Goal: Task Accomplishment & Management: Use online tool/utility

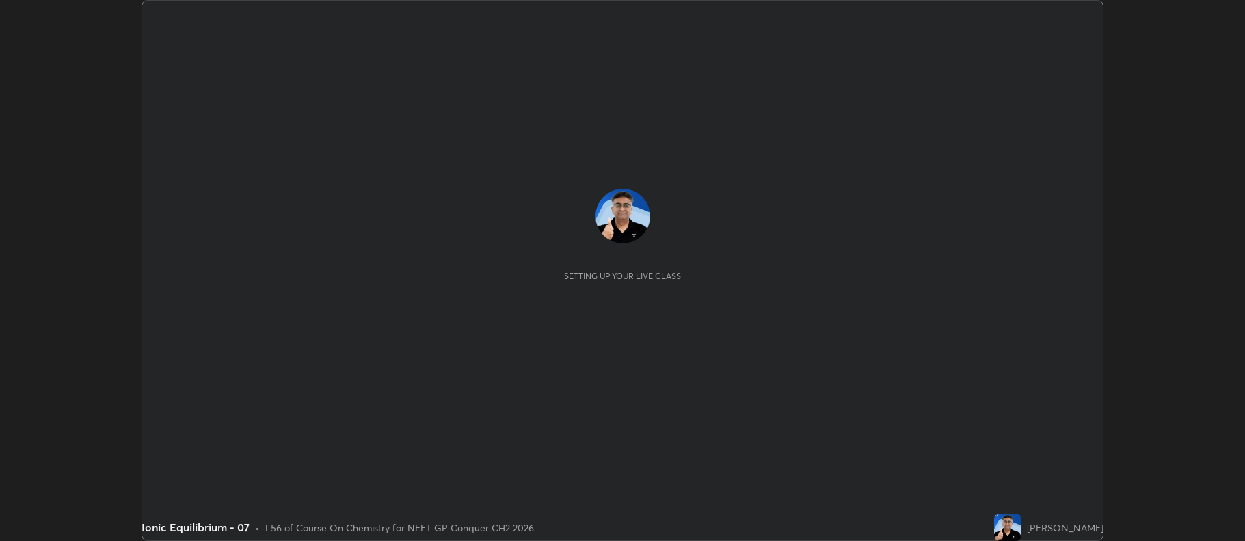
scroll to position [541, 1245]
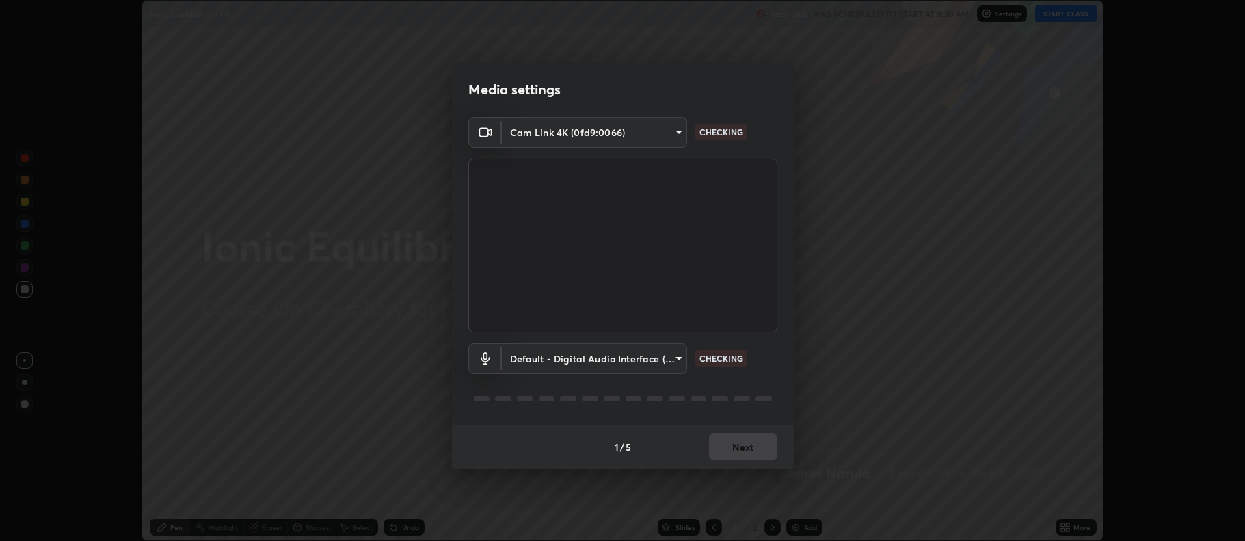
type input "5db75064d966c38022f0861f891c2b2deb8a9bf9a9a5a4ce251b0e0f2e365e36"
type input "default"
click at [759, 448] on button "Next" at bounding box center [743, 446] width 68 height 27
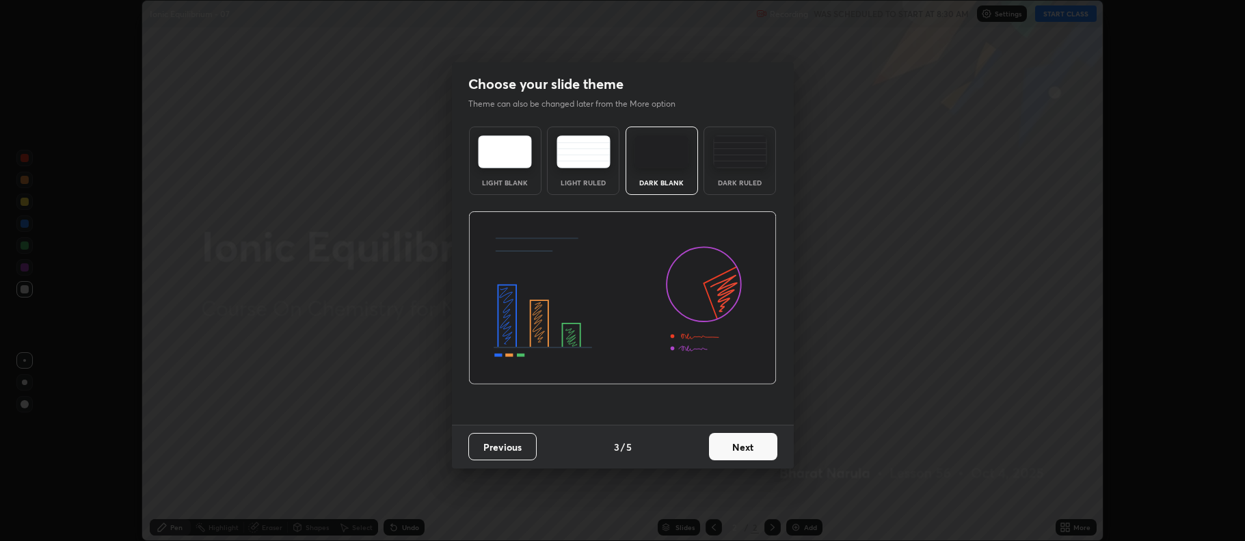
click at [753, 449] on button "Next" at bounding box center [743, 446] width 68 height 27
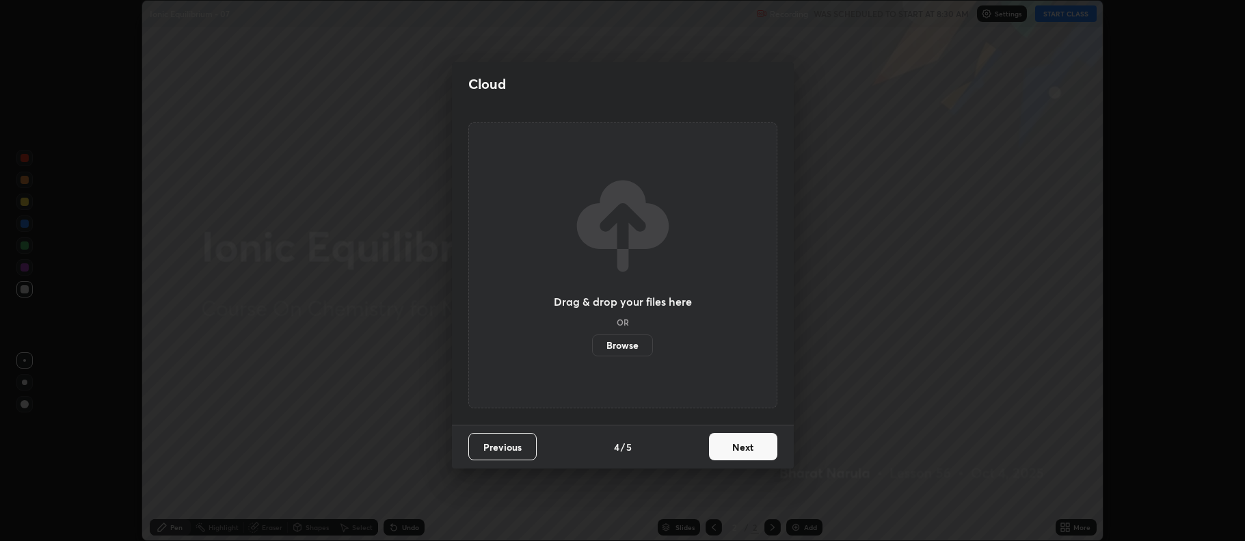
click at [755, 449] on button "Next" at bounding box center [743, 446] width 68 height 27
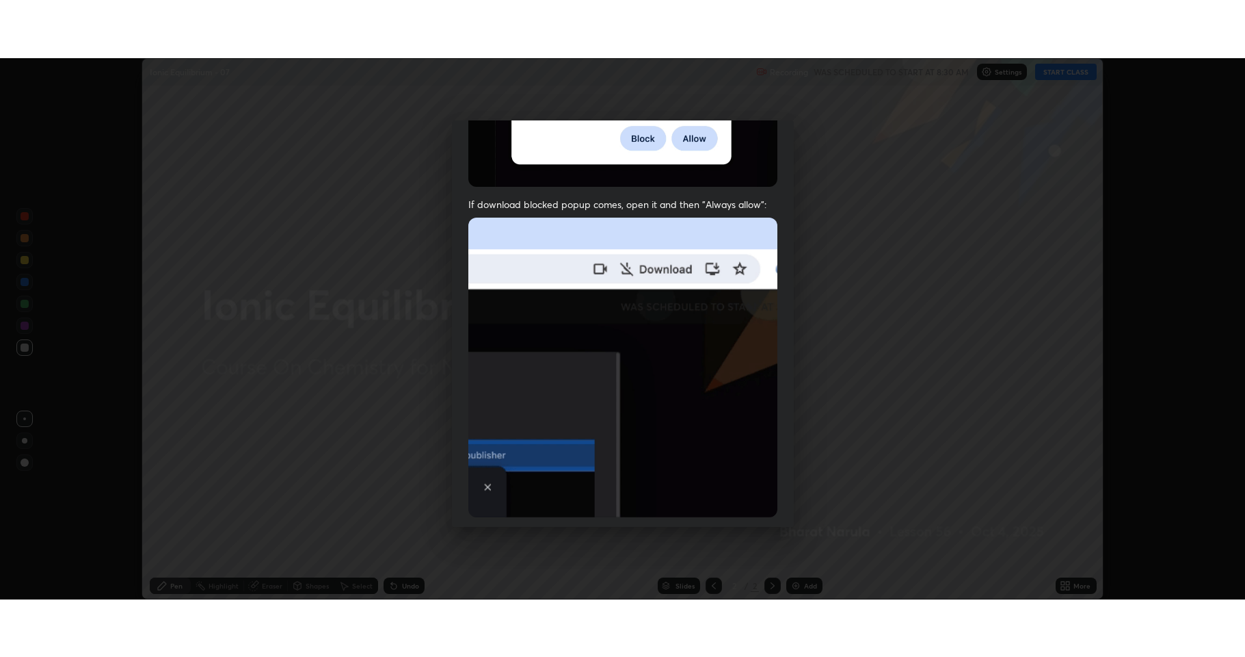
scroll to position [278, 0]
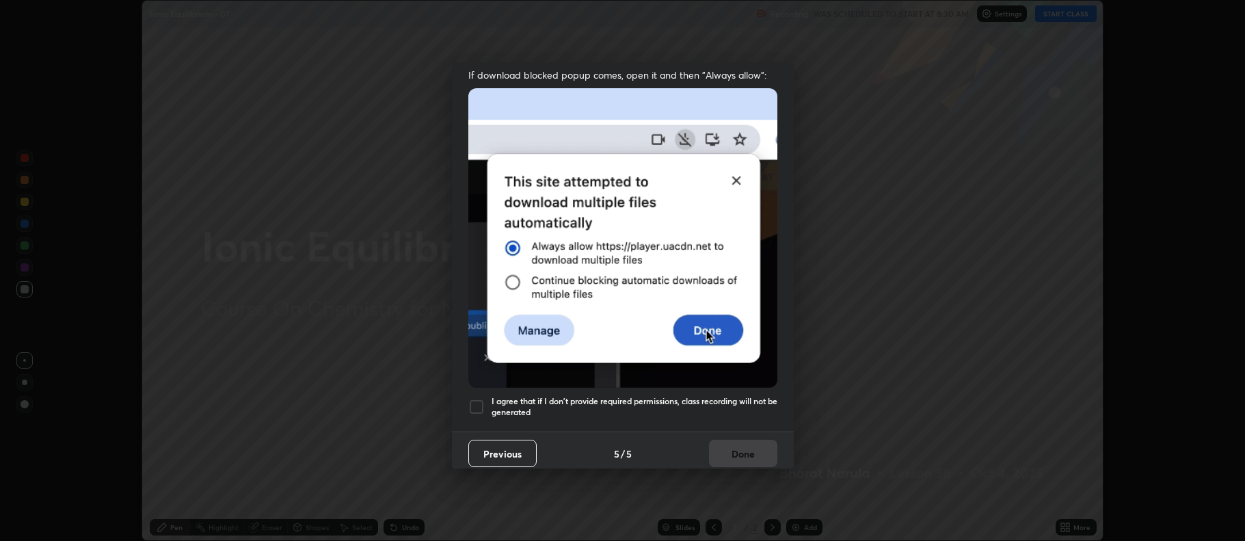
click at [733, 396] on h5 "I agree that if I don't provide required permissions, class recording will not …" at bounding box center [635, 406] width 286 height 21
click at [738, 449] on button "Done" at bounding box center [743, 453] width 68 height 27
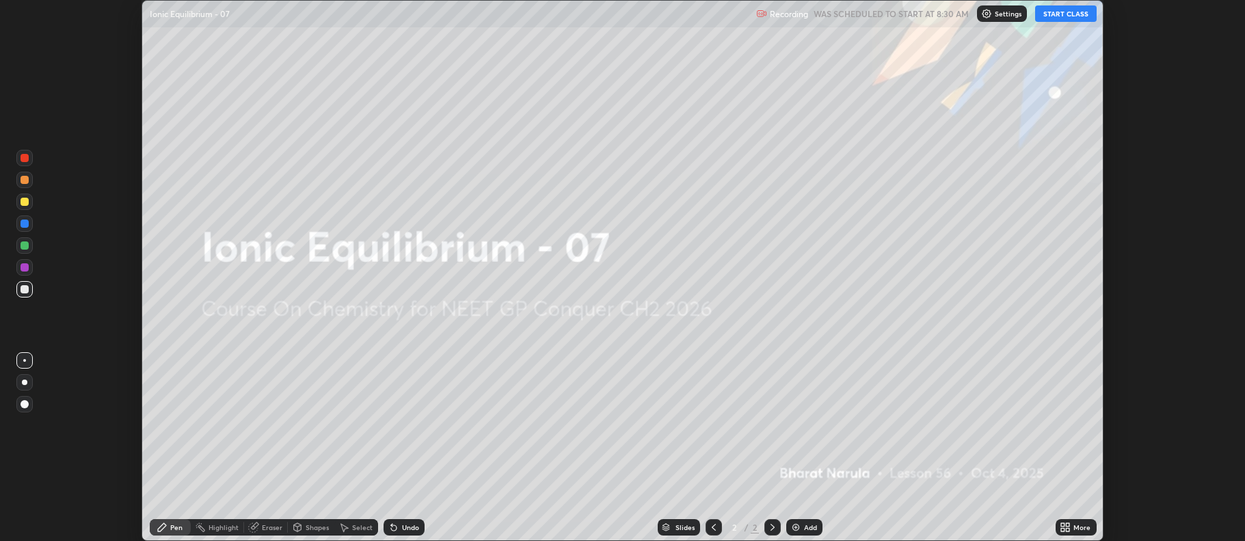
click at [1074, 14] on button "START CLASS" at bounding box center [1066, 13] width 62 height 16
click at [794, 529] on img at bounding box center [796, 527] width 11 height 11
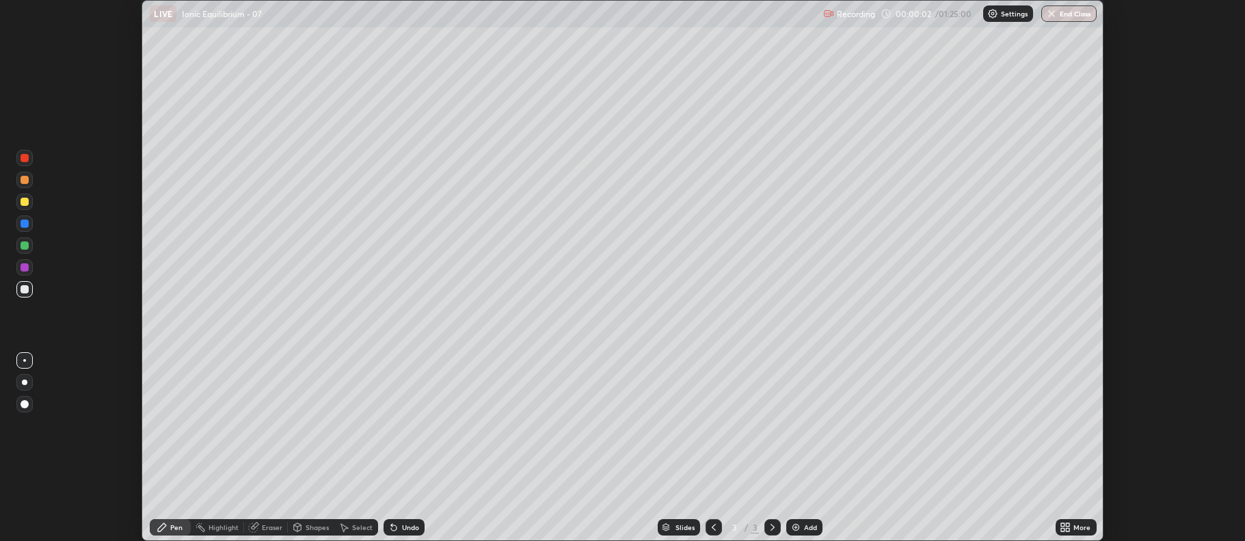
click at [1067, 526] on icon at bounding box center [1068, 524] width 3 height 3
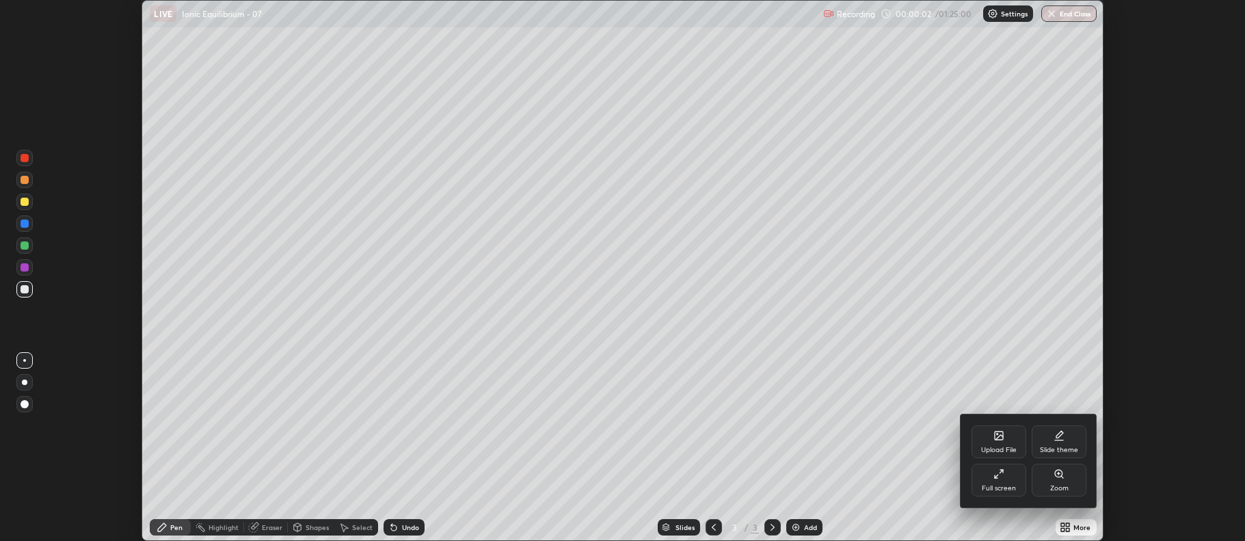
click at [1001, 478] on icon at bounding box center [999, 473] width 11 height 11
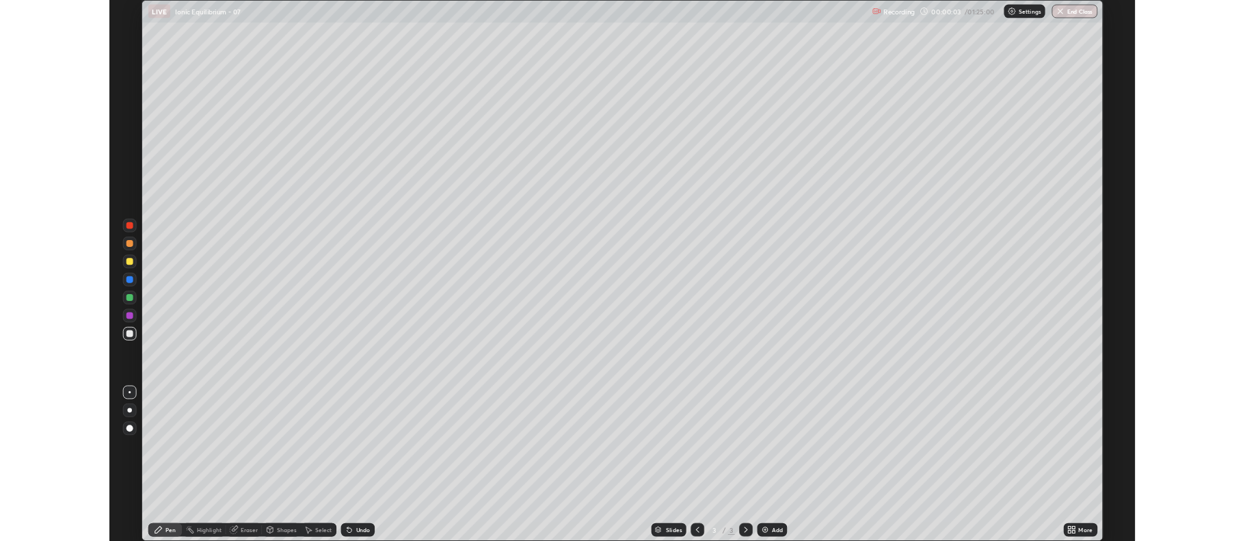
scroll to position [657, 1245]
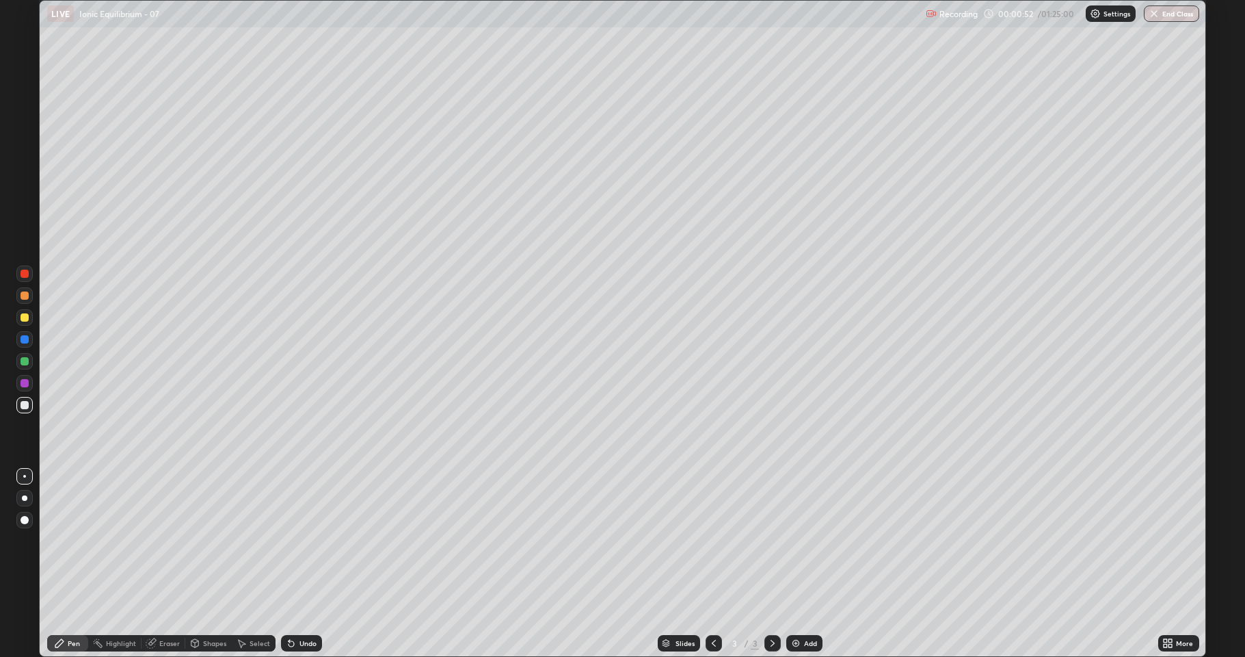
click at [27, 499] on div at bounding box center [24, 498] width 16 height 16
click at [25, 323] on div at bounding box center [24, 317] width 16 height 16
click at [25, 405] on div at bounding box center [25, 405] width 8 height 8
click at [158, 540] on div "Eraser" at bounding box center [164, 643] width 44 height 16
click at [64, 540] on icon at bounding box center [59, 642] width 11 height 11
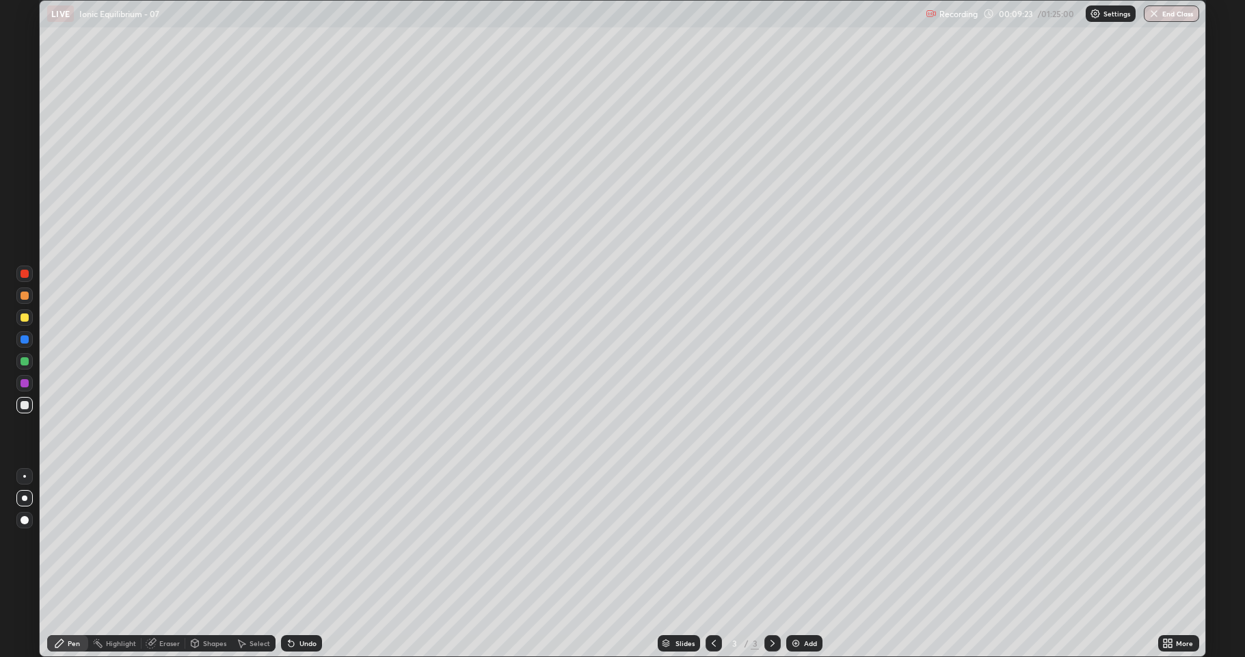
click at [807, 540] on div "Add" at bounding box center [810, 642] width 13 height 7
click at [289, 540] on icon at bounding box center [291, 643] width 5 height 5
click at [294, 540] on icon at bounding box center [291, 642] width 11 height 11
click at [295, 540] on div "Undo" at bounding box center [301, 643] width 41 height 16
click at [29, 318] on div at bounding box center [24, 317] width 16 height 16
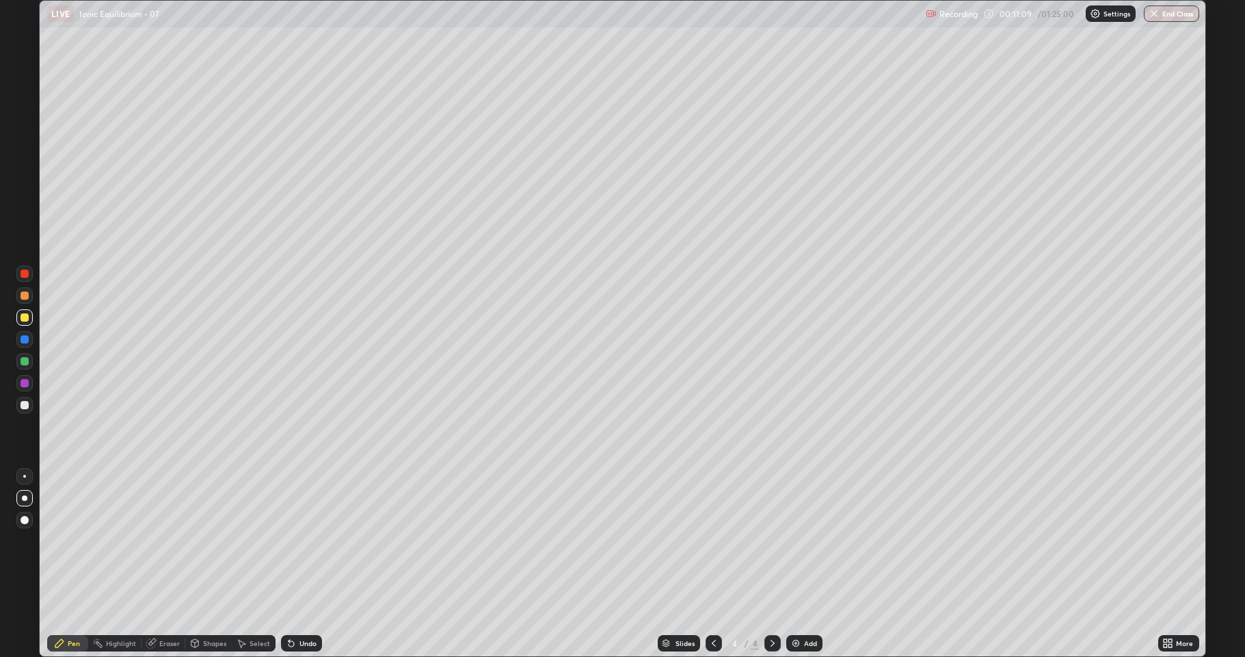
click at [25, 402] on div at bounding box center [25, 405] width 8 height 8
click at [299, 540] on div "Undo" at bounding box center [301, 643] width 41 height 16
click at [158, 540] on div "Eraser" at bounding box center [164, 643] width 44 height 16
click at [60, 540] on icon at bounding box center [59, 643] width 8 height 8
click at [805, 540] on div "Add" at bounding box center [810, 642] width 13 height 7
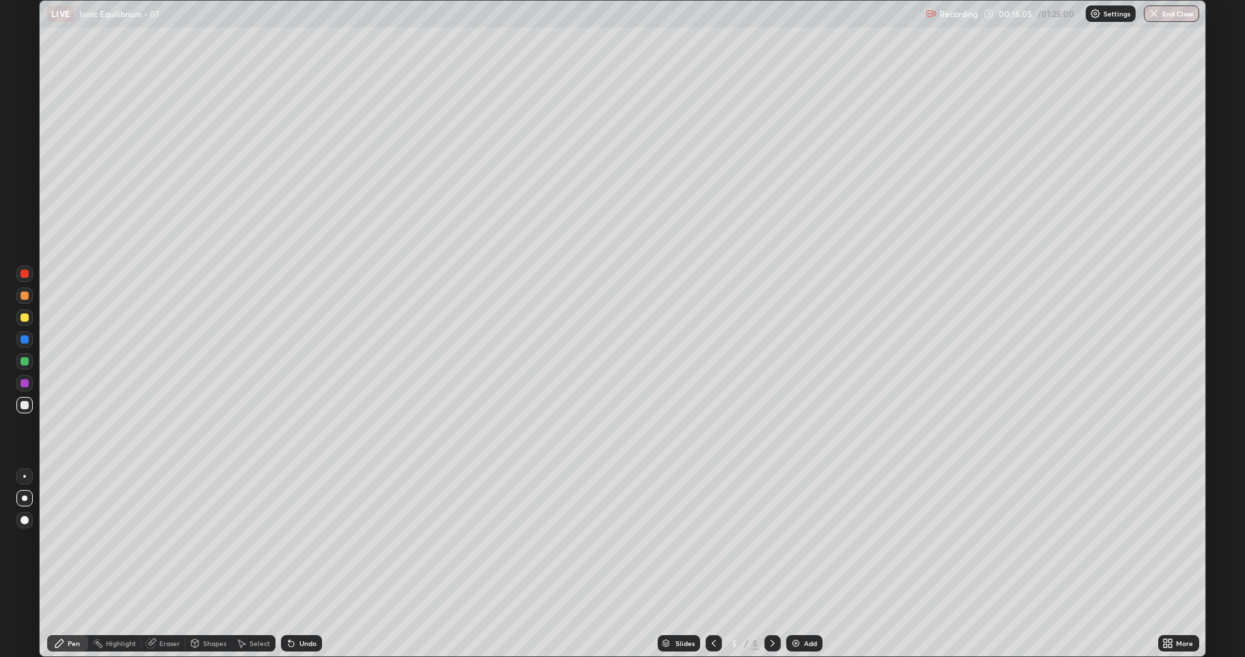
click at [300, 540] on div "Undo" at bounding box center [308, 642] width 17 height 7
click at [160, 540] on div "Eraser" at bounding box center [169, 642] width 21 height 7
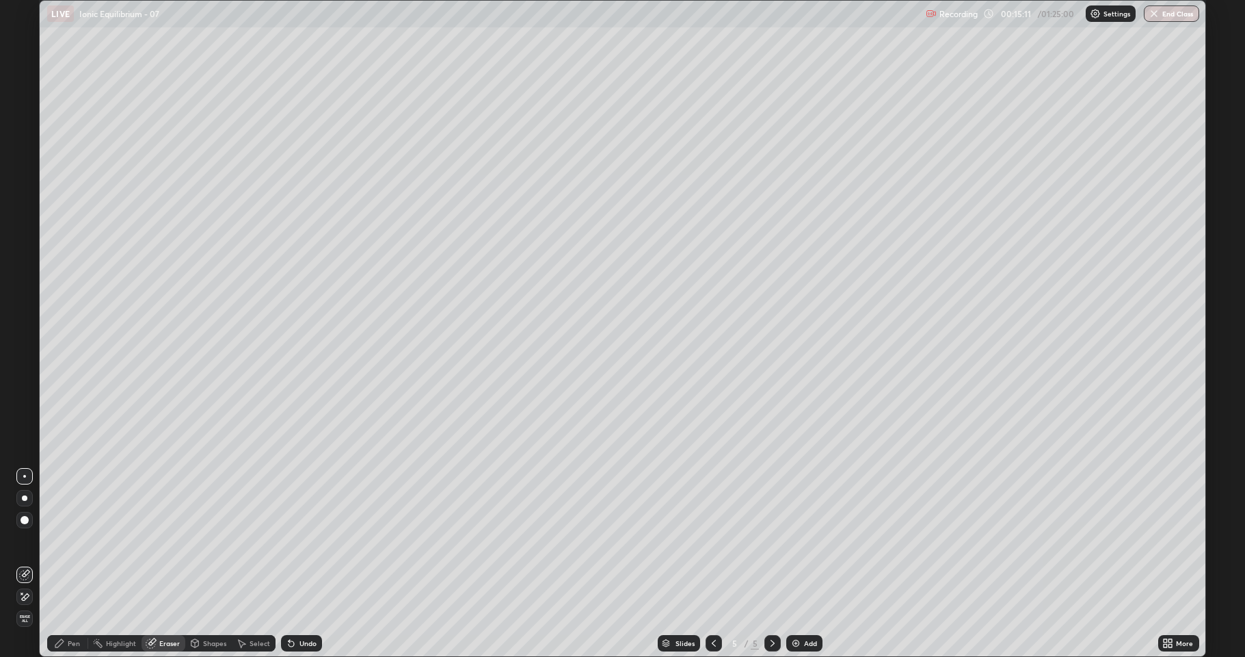
click at [64, 540] on icon at bounding box center [59, 642] width 11 height 11
click at [159, 540] on div "Eraser" at bounding box center [164, 643] width 44 height 16
click at [60, 540] on icon at bounding box center [59, 643] width 8 height 8
click at [293, 540] on icon at bounding box center [291, 642] width 11 height 11
click at [308, 540] on div "Undo" at bounding box center [308, 642] width 17 height 7
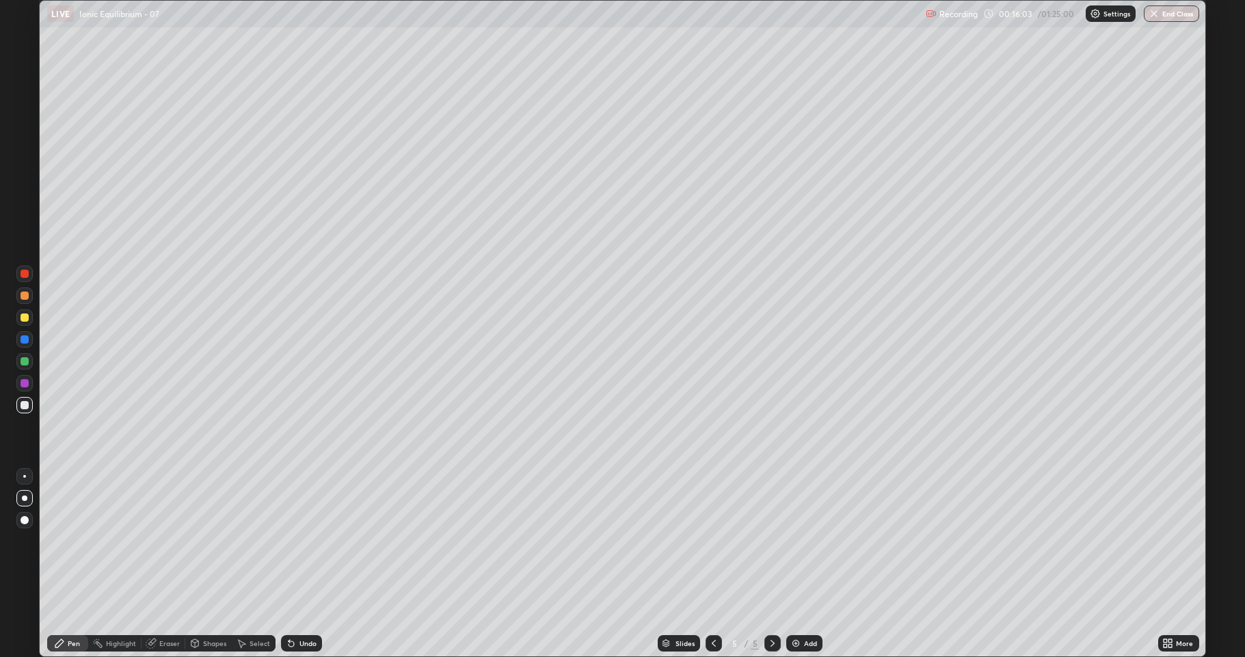
click at [300, 540] on div "Undo" at bounding box center [308, 642] width 17 height 7
click at [304, 540] on div "Undo" at bounding box center [308, 642] width 17 height 7
click at [302, 540] on div "Undo" at bounding box center [301, 643] width 41 height 16
click at [25, 318] on div at bounding box center [25, 317] width 8 height 8
click at [23, 298] on div at bounding box center [25, 295] width 8 height 8
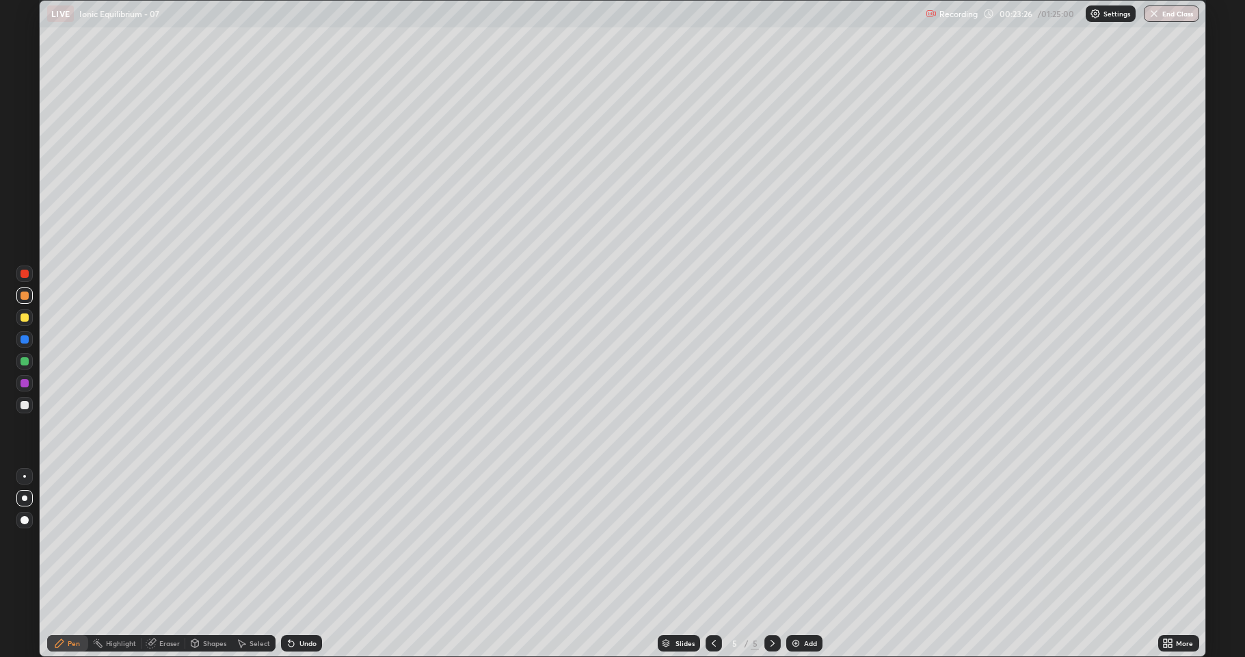
click at [296, 540] on div "Undo" at bounding box center [301, 643] width 41 height 16
click at [298, 540] on div "Undo" at bounding box center [301, 643] width 41 height 16
click at [300, 540] on div "Undo" at bounding box center [308, 642] width 17 height 7
click at [301, 540] on div "Undo" at bounding box center [308, 642] width 17 height 7
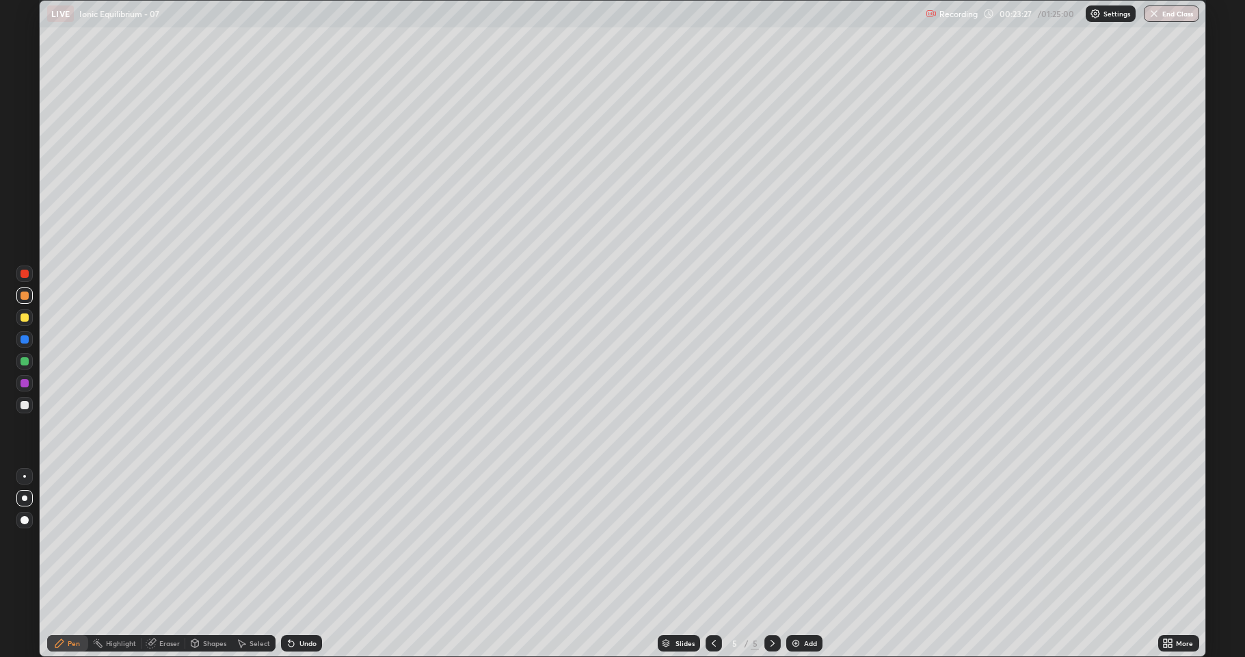
click at [304, 540] on div "Undo" at bounding box center [308, 642] width 17 height 7
click at [796, 540] on img at bounding box center [796, 642] width 11 height 11
click at [21, 402] on div at bounding box center [25, 405] width 8 height 8
click at [292, 540] on icon at bounding box center [291, 642] width 11 height 11
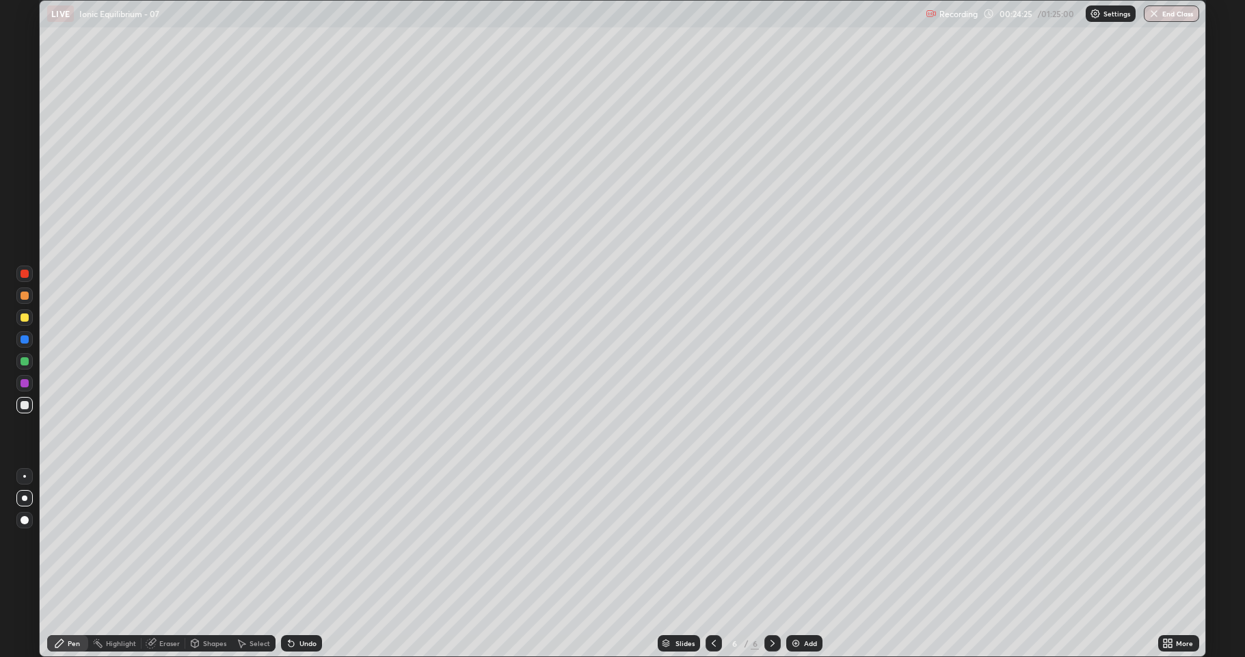
click at [289, 540] on icon at bounding box center [291, 643] width 5 height 5
click at [313, 540] on div "Undo" at bounding box center [301, 643] width 41 height 16
click at [287, 540] on icon at bounding box center [291, 642] width 11 height 11
click at [26, 320] on div at bounding box center [25, 317] width 8 height 8
click at [24, 408] on div at bounding box center [25, 405] width 8 height 8
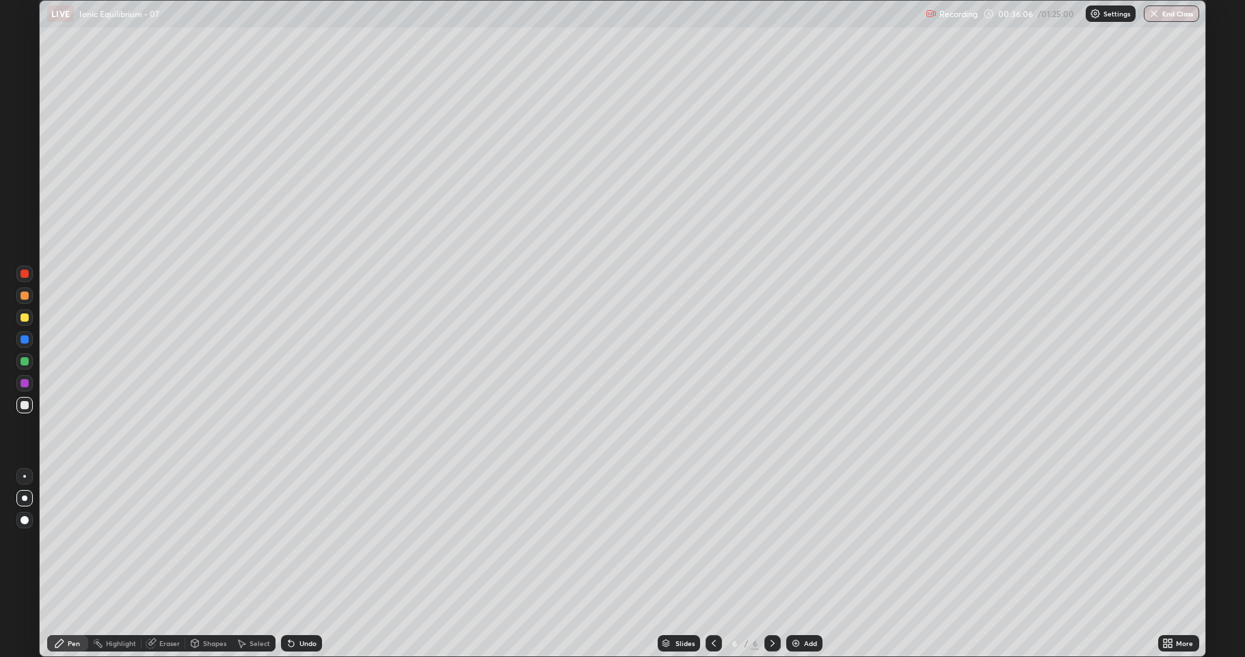
click at [799, 540] on img at bounding box center [796, 642] width 11 height 11
click at [711, 540] on icon at bounding box center [714, 642] width 11 height 11
click at [771, 540] on icon at bounding box center [773, 642] width 4 height 7
click at [714, 540] on icon at bounding box center [714, 642] width 11 height 11
click at [771, 540] on icon at bounding box center [772, 642] width 11 height 11
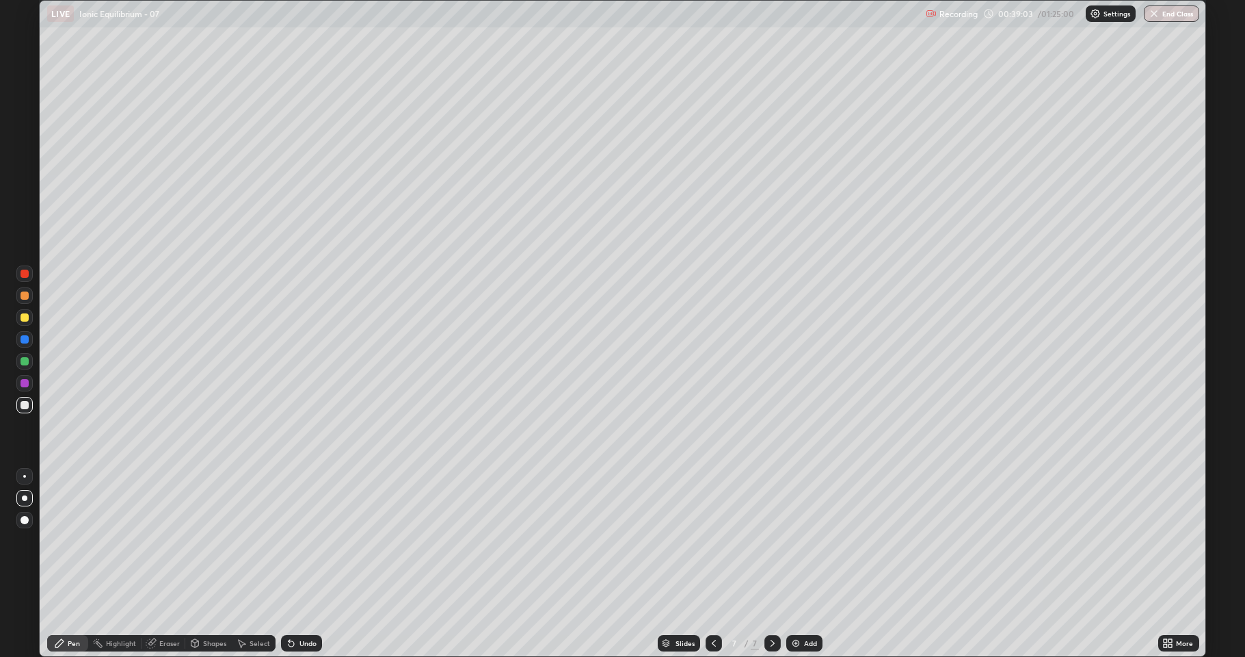
click at [719, 540] on div at bounding box center [714, 643] width 16 height 16
click at [767, 540] on icon at bounding box center [772, 642] width 11 height 11
click at [797, 540] on img at bounding box center [796, 642] width 11 height 11
click at [713, 540] on icon at bounding box center [714, 642] width 11 height 11
click at [714, 540] on icon at bounding box center [714, 642] width 11 height 11
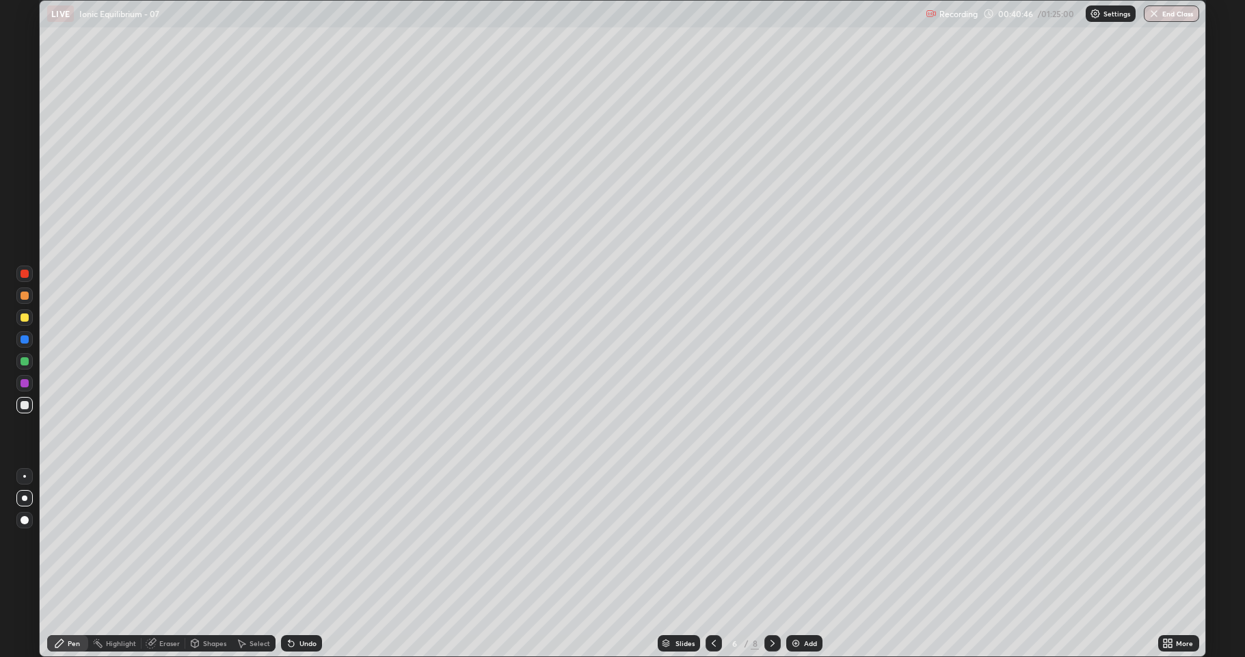
click at [768, 540] on icon at bounding box center [772, 642] width 11 height 11
click at [771, 540] on icon at bounding box center [772, 642] width 11 height 11
click at [802, 540] on div "Add" at bounding box center [805, 643] width 36 height 16
click at [717, 540] on icon at bounding box center [714, 642] width 11 height 11
click at [152, 540] on icon at bounding box center [150, 643] width 9 height 9
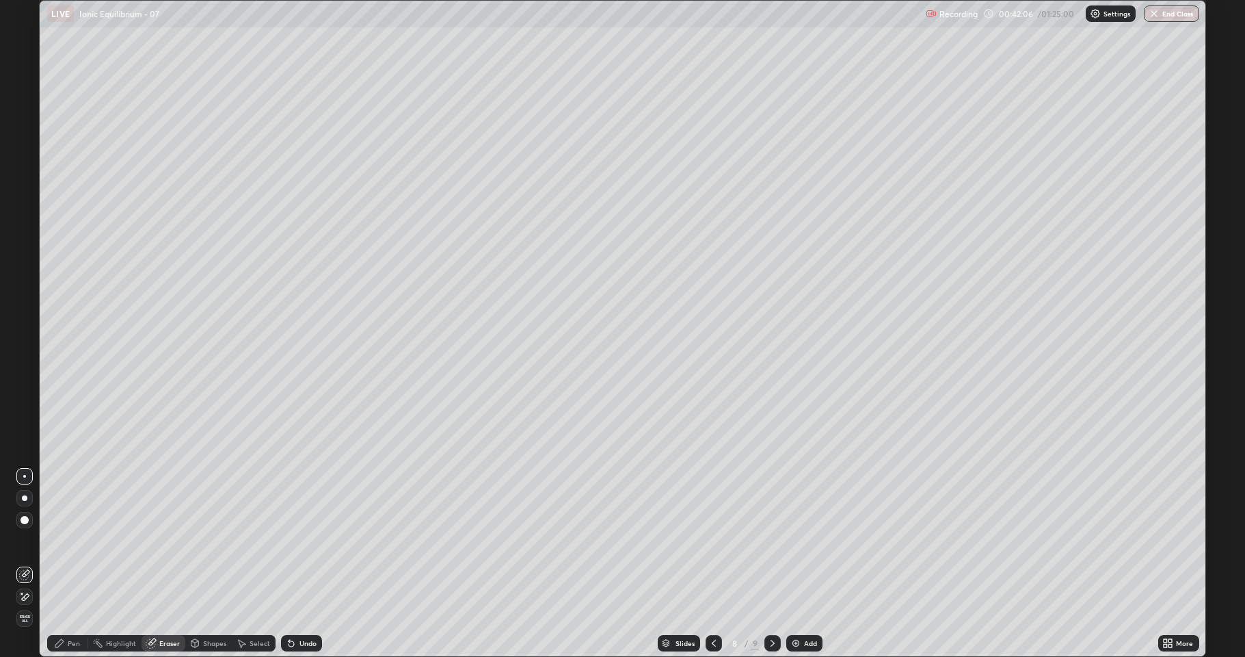
click at [58, 540] on icon at bounding box center [59, 643] width 8 height 8
click at [21, 317] on div at bounding box center [25, 317] width 8 height 8
click at [26, 411] on div at bounding box center [24, 405] width 16 height 16
click at [27, 320] on div at bounding box center [25, 317] width 8 height 8
click at [443, 540] on div "Slides 8 / 9 Add" at bounding box center [740, 642] width 836 height 27
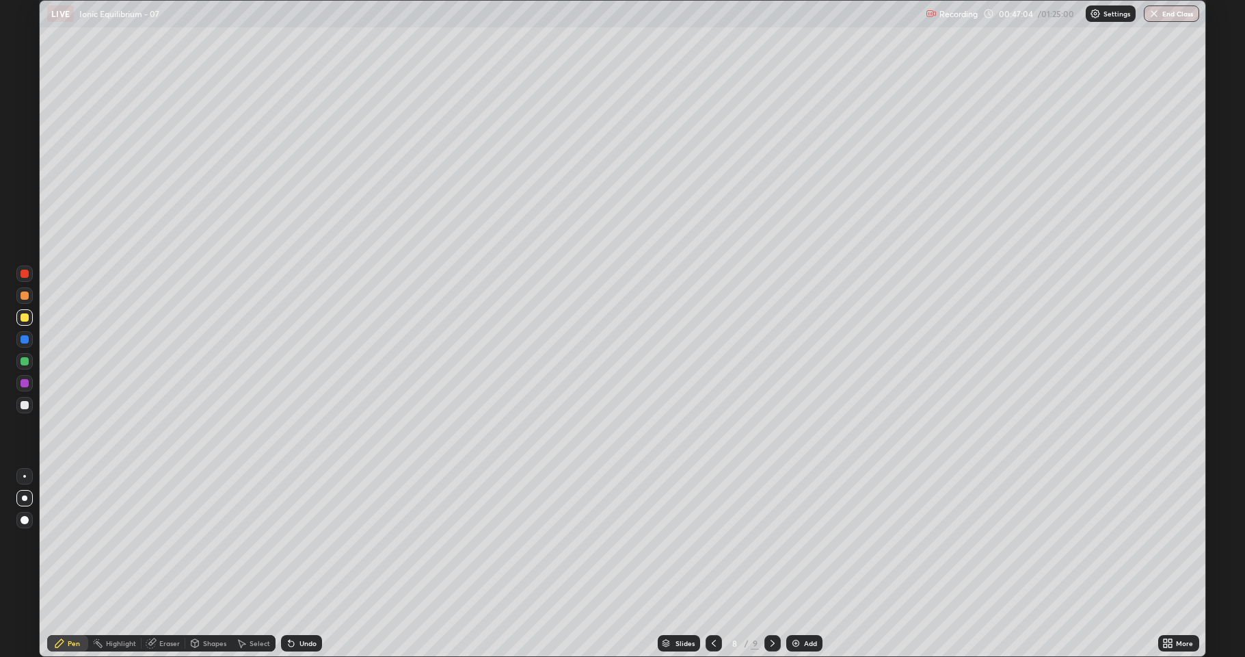
click at [505, 540] on div "Slides 8 / 9 Add" at bounding box center [740, 642] width 836 height 27
click at [506, 540] on div "Slides 8 / 9 Add" at bounding box center [740, 642] width 836 height 27
click at [507, 540] on div "Slides 8 / 9 Add" at bounding box center [740, 642] width 836 height 27
click at [505, 540] on div "Slides 8 / 9 Add" at bounding box center [740, 642] width 836 height 27
click at [508, 540] on div "Slides 8 / 9 Add" at bounding box center [740, 642] width 836 height 27
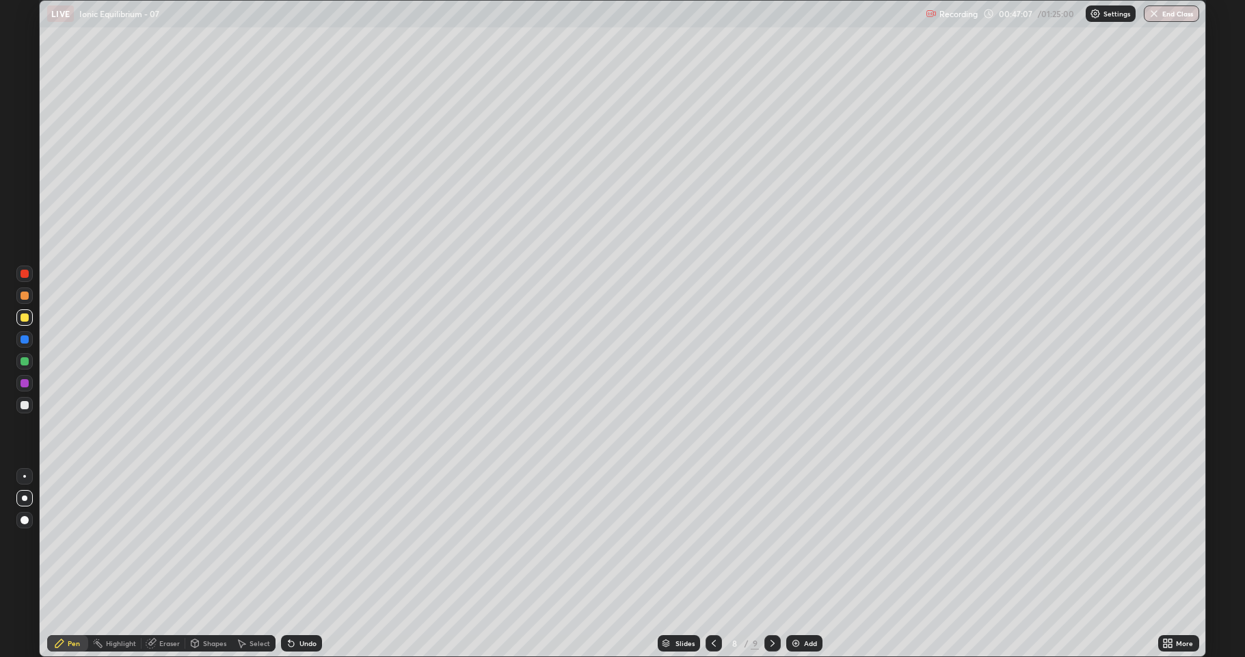
click at [509, 540] on div "Slides 8 / 9 Add" at bounding box center [740, 642] width 836 height 27
click at [559, 540] on div "Slides 8 / 9 Add" at bounding box center [740, 642] width 836 height 27
click at [23, 405] on div at bounding box center [25, 405] width 8 height 8
click at [26, 317] on div at bounding box center [25, 317] width 8 height 8
click at [296, 540] on div "Undo" at bounding box center [301, 643] width 41 height 16
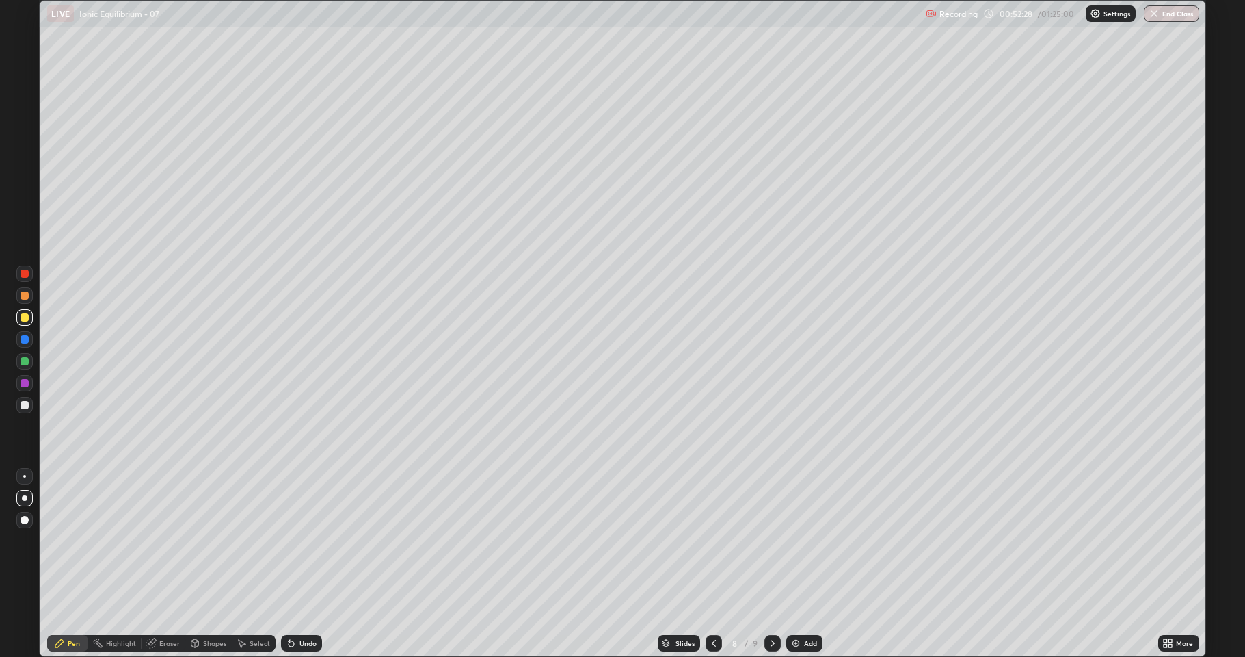
click at [767, 540] on icon at bounding box center [772, 642] width 11 height 11
click at [25, 403] on div at bounding box center [25, 405] width 8 height 8
click at [1139, 540] on div "Slides 9 / 9 Add" at bounding box center [740, 642] width 836 height 27
click at [157, 540] on div "Eraser" at bounding box center [164, 643] width 44 height 16
click at [64, 540] on icon at bounding box center [59, 642] width 11 height 11
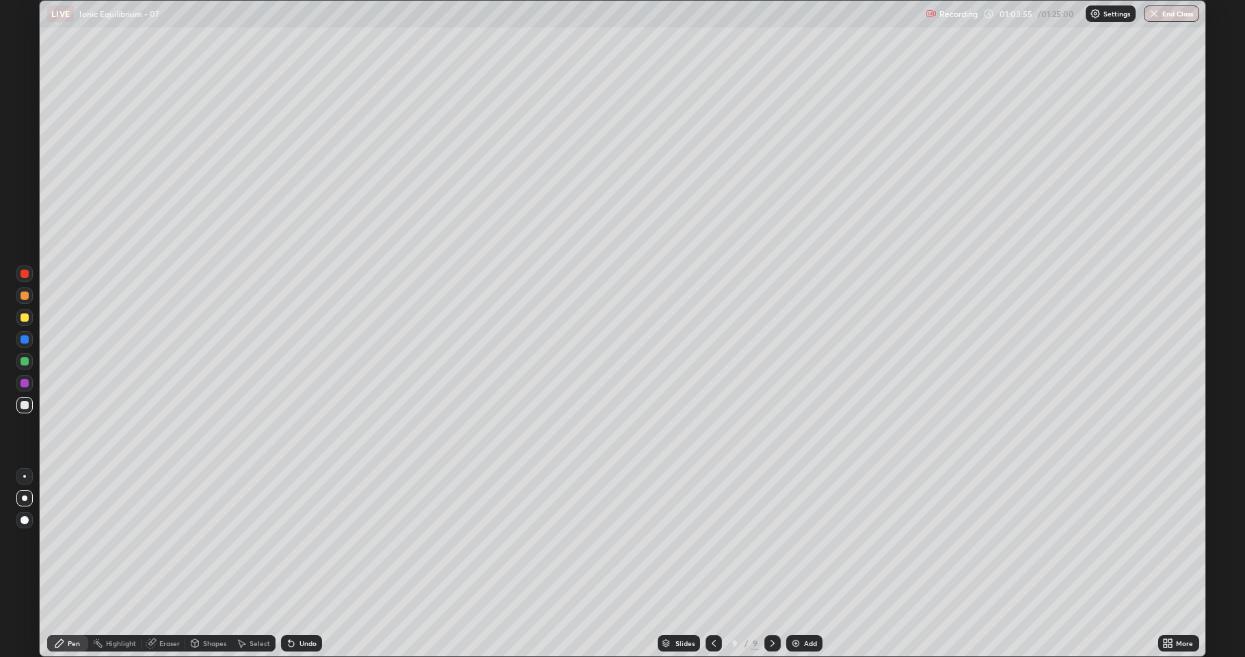
click at [791, 540] on img at bounding box center [796, 642] width 11 height 11
click at [25, 320] on div at bounding box center [25, 317] width 8 height 8
click at [802, 540] on div "Add" at bounding box center [805, 643] width 36 height 16
click at [301, 540] on div "Undo" at bounding box center [308, 642] width 17 height 7
click at [300, 540] on div "Undo" at bounding box center [308, 642] width 17 height 7
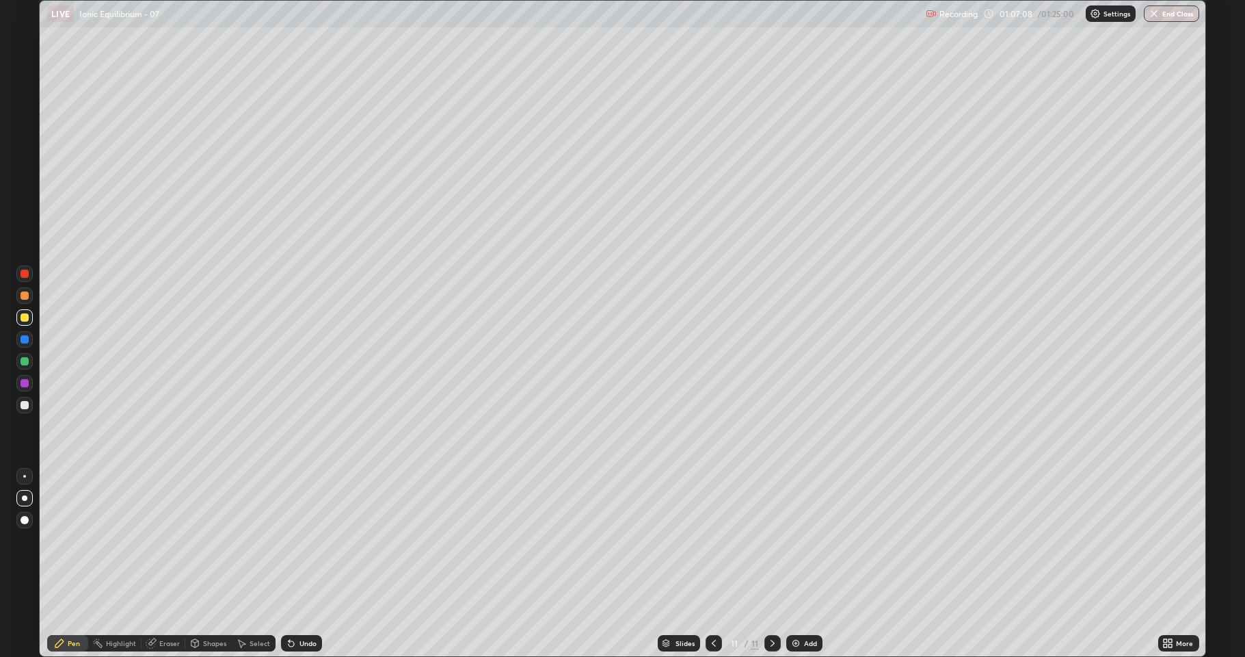
click at [296, 540] on div "Undo" at bounding box center [301, 643] width 41 height 16
click at [295, 540] on div "Undo" at bounding box center [301, 643] width 41 height 16
click at [291, 540] on icon at bounding box center [291, 643] width 5 height 5
click at [292, 540] on icon at bounding box center [291, 643] width 5 height 5
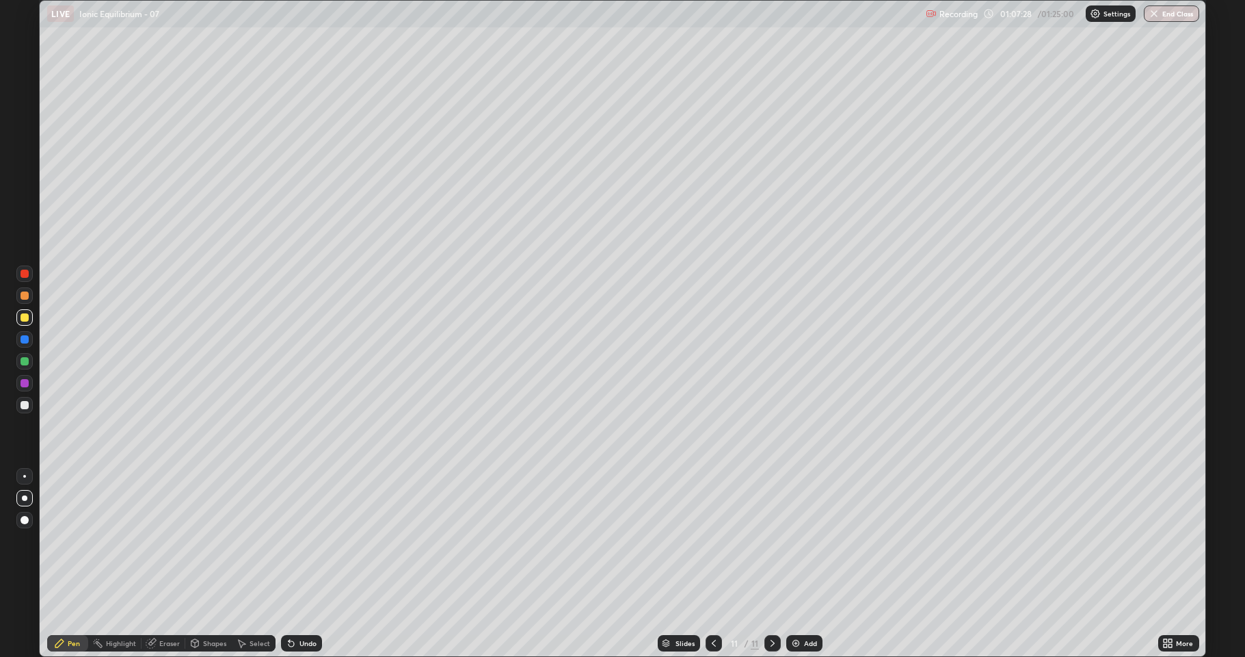
click at [25, 405] on div at bounding box center [25, 405] width 8 height 8
click at [161, 540] on div "Eraser" at bounding box center [169, 642] width 21 height 7
click at [60, 540] on icon at bounding box center [59, 643] width 8 height 8
click at [791, 540] on img at bounding box center [796, 642] width 11 height 11
click at [25, 323] on div at bounding box center [24, 317] width 16 height 16
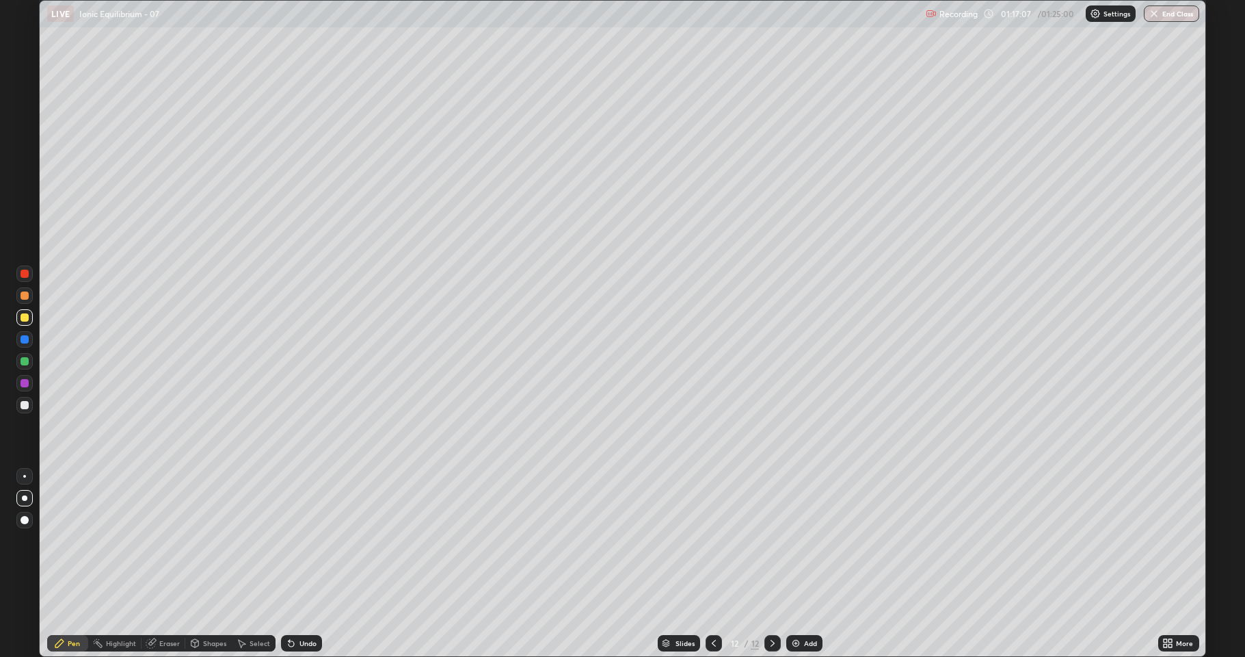
click at [1152, 21] on button "End Class" at bounding box center [1171, 13] width 55 height 16
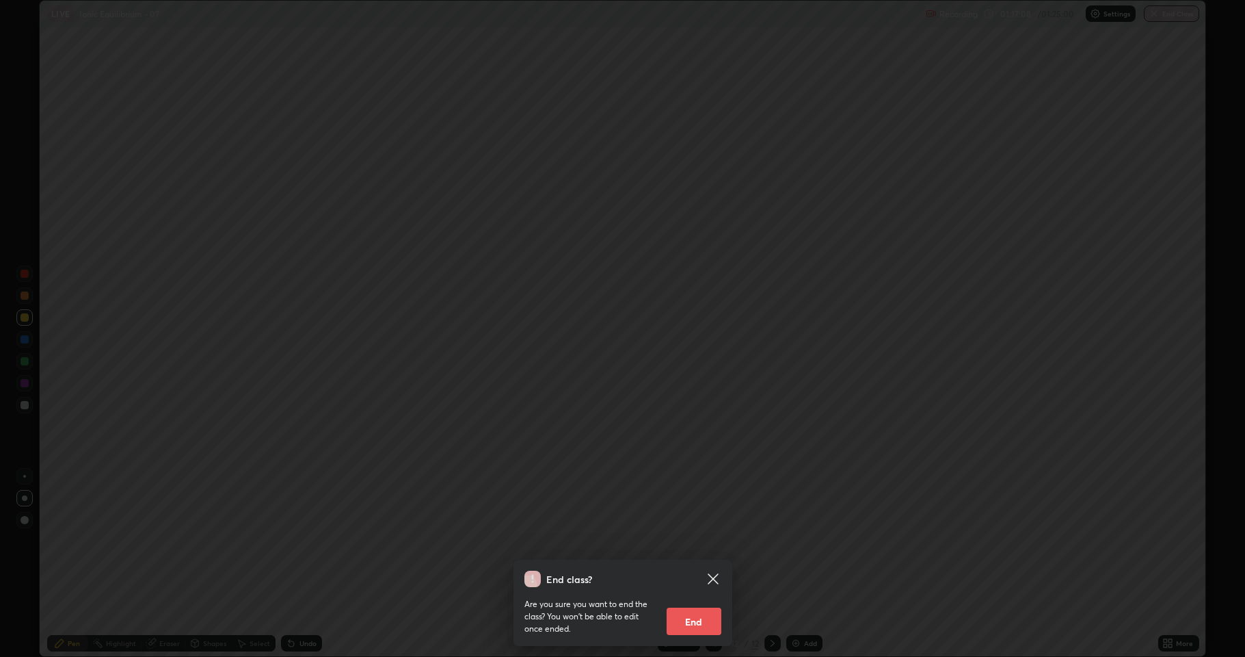
click at [689, 540] on button "End" at bounding box center [694, 620] width 55 height 27
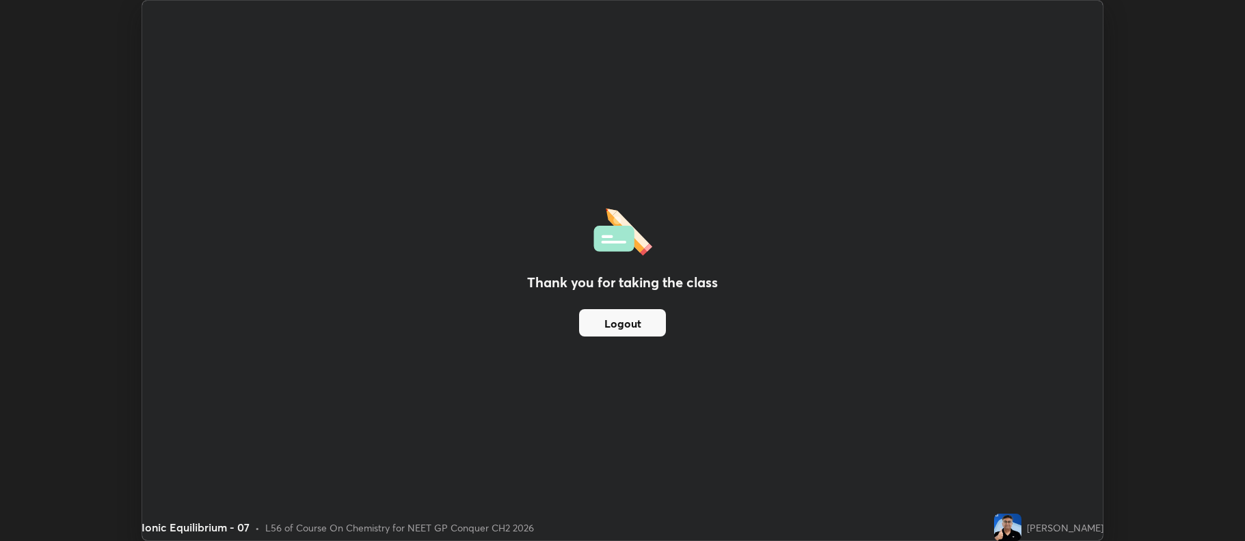
scroll to position [67851, 67147]
